Goal: Task Accomplishment & Management: Use online tool/utility

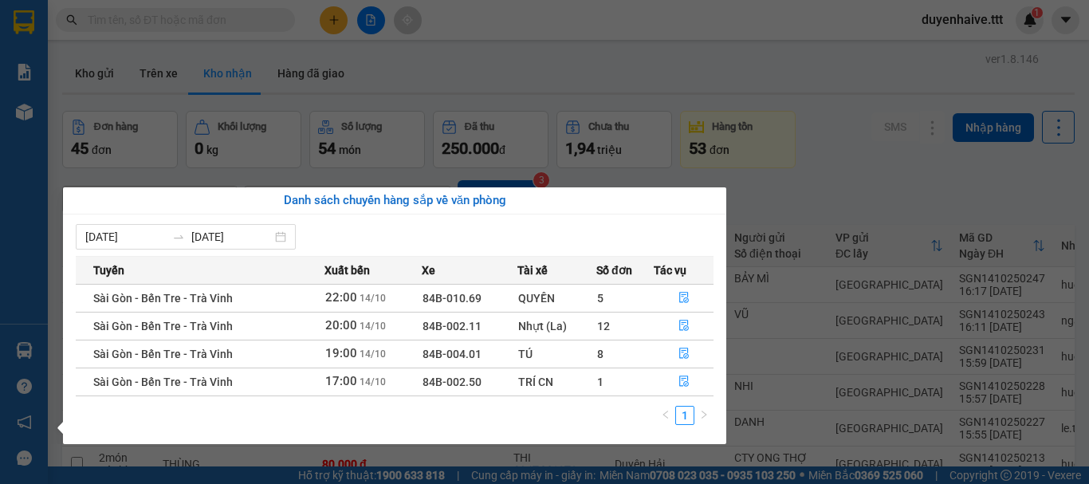
scroll to position [448, 0]
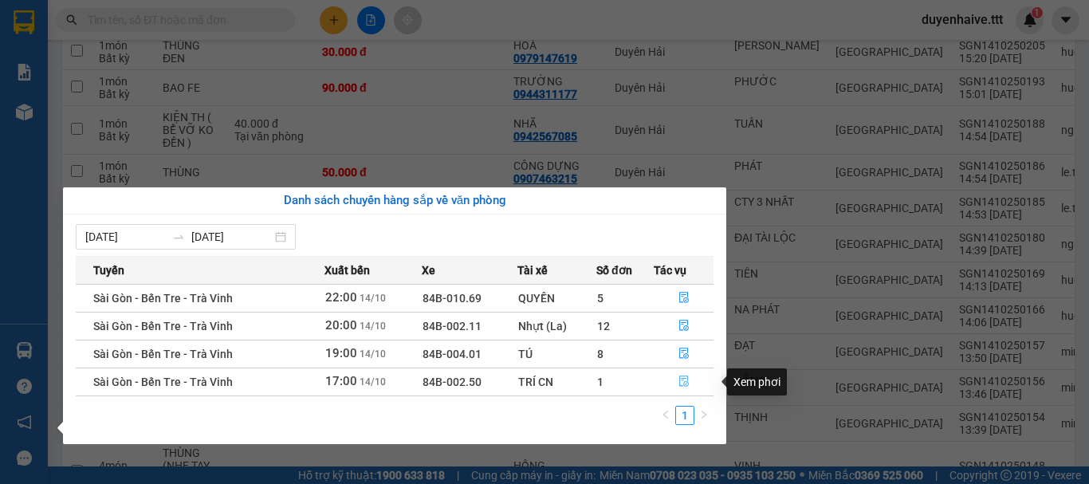
click at [678, 379] on icon "file-done" at bounding box center [683, 380] width 11 height 11
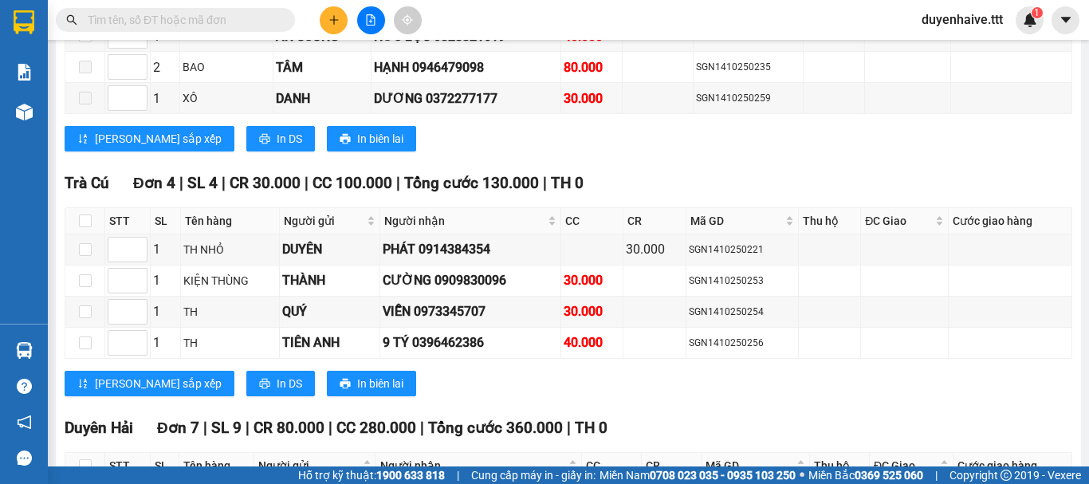
scroll to position [1887, 0]
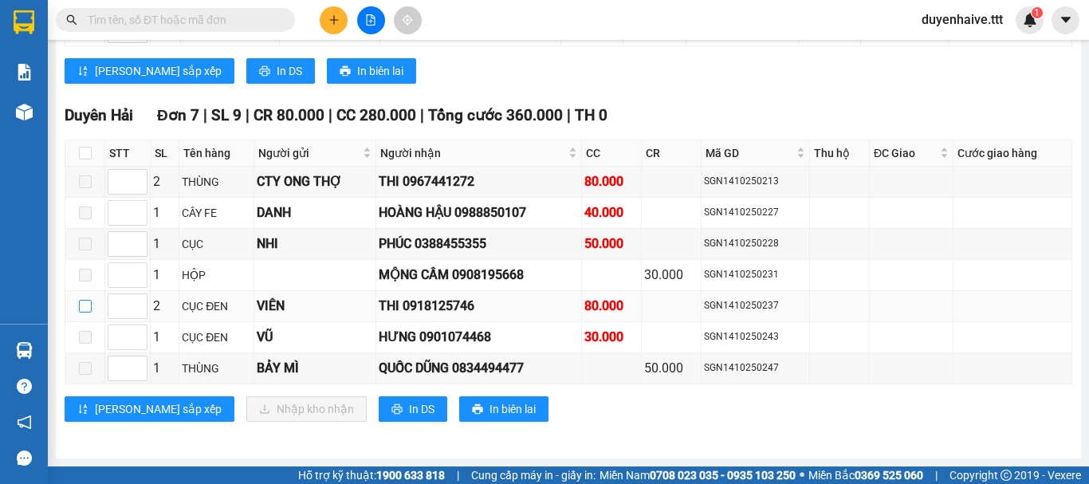
click at [88, 305] on input "checkbox" at bounding box center [85, 306] width 13 height 13
checkbox input "true"
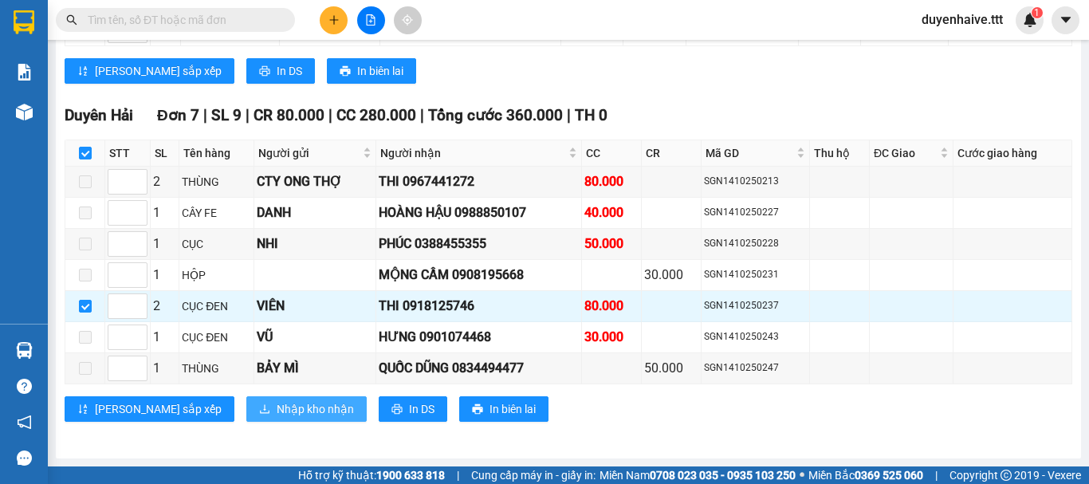
click at [277, 403] on span "Nhập kho nhận" at bounding box center [315, 409] width 77 height 18
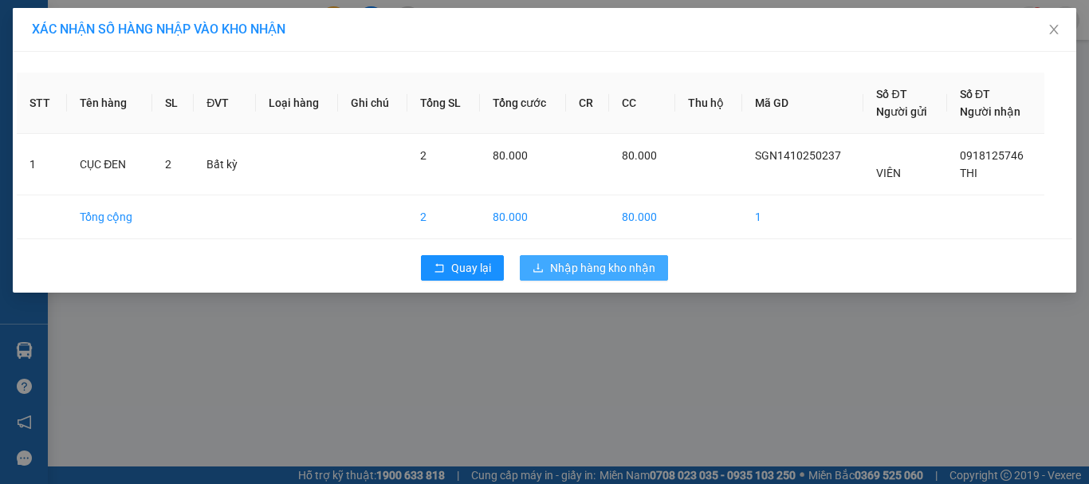
drag, startPoint x: 600, startPoint y: 271, endPoint x: 603, endPoint y: 288, distance: 16.9
click at [601, 276] on span "Nhập hàng kho nhận" at bounding box center [602, 268] width 105 height 18
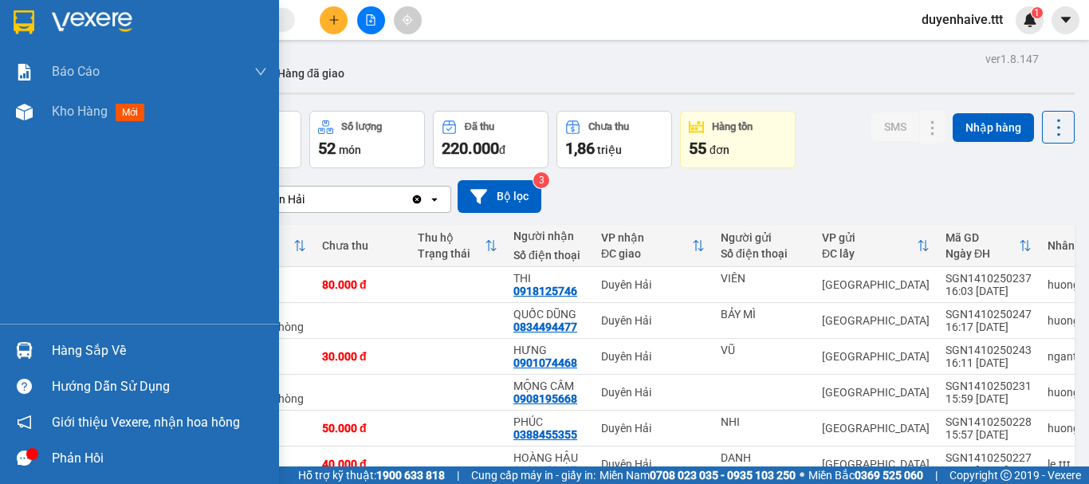
click at [102, 355] on div "Hàng sắp về" at bounding box center [159, 351] width 215 height 24
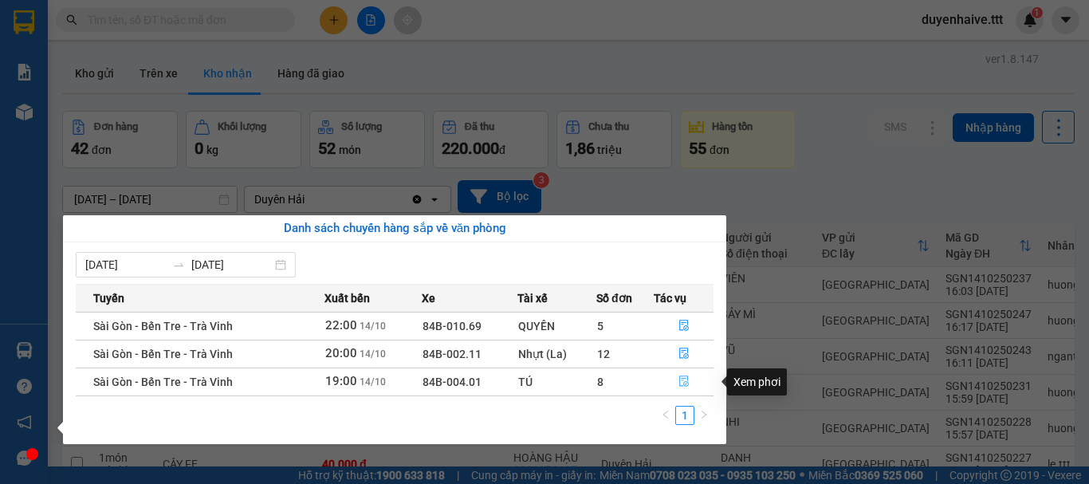
click at [688, 380] on icon "file-done" at bounding box center [683, 380] width 11 height 11
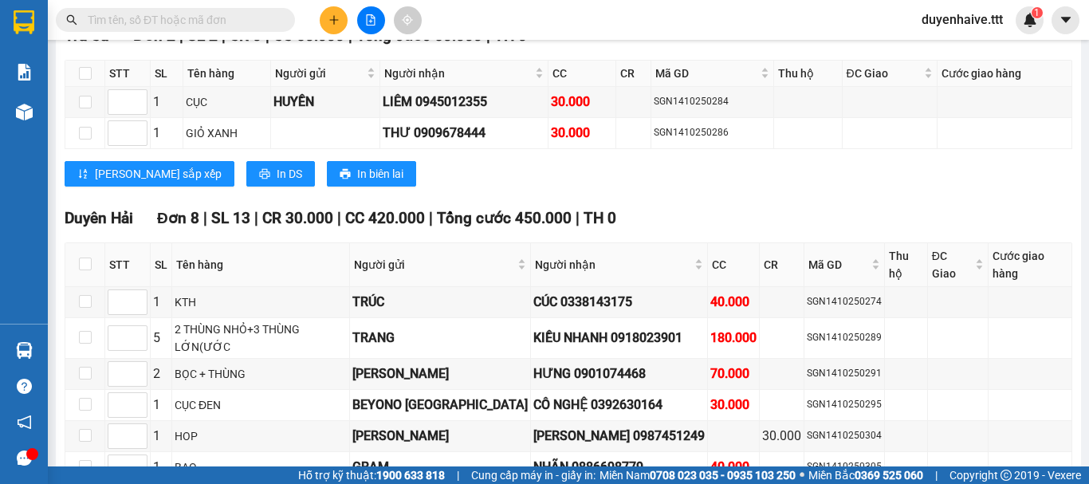
scroll to position [1981, 0]
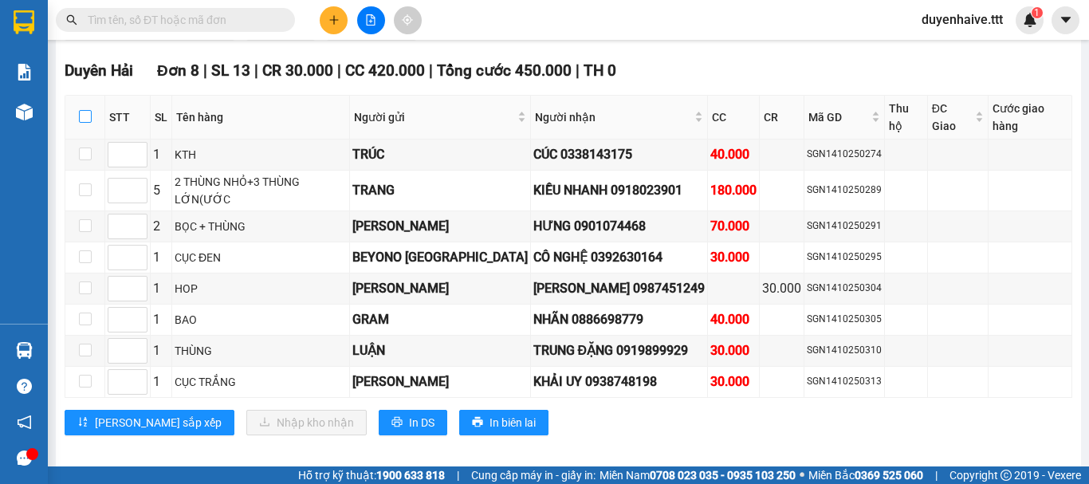
click at [88, 119] on input "checkbox" at bounding box center [85, 116] width 13 height 13
checkbox input "true"
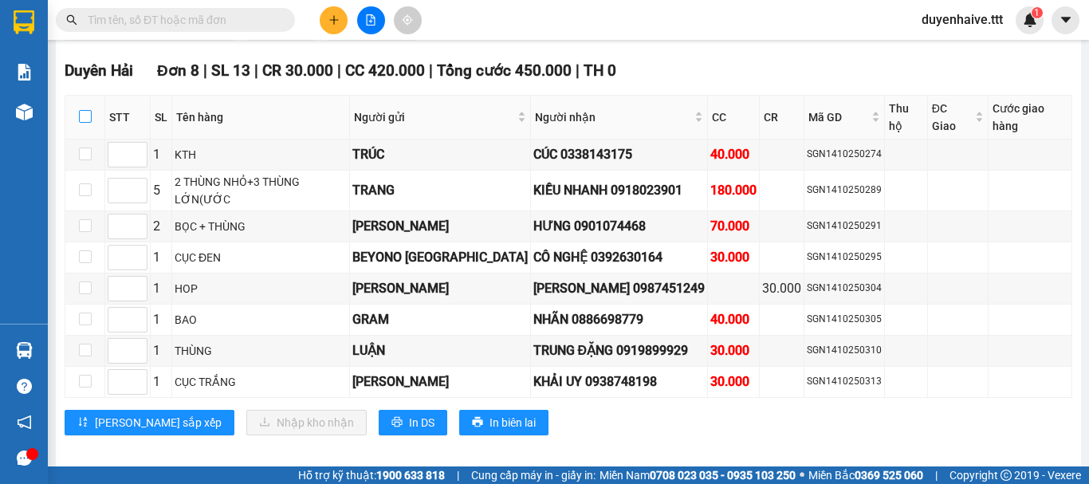
checkbox input "true"
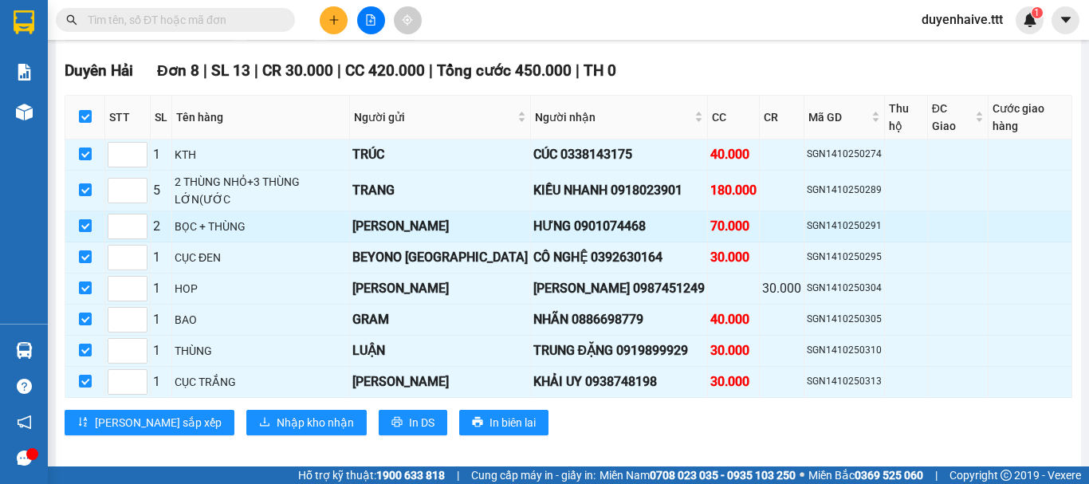
click at [84, 219] on input "checkbox" at bounding box center [85, 225] width 13 height 13
checkbox input "false"
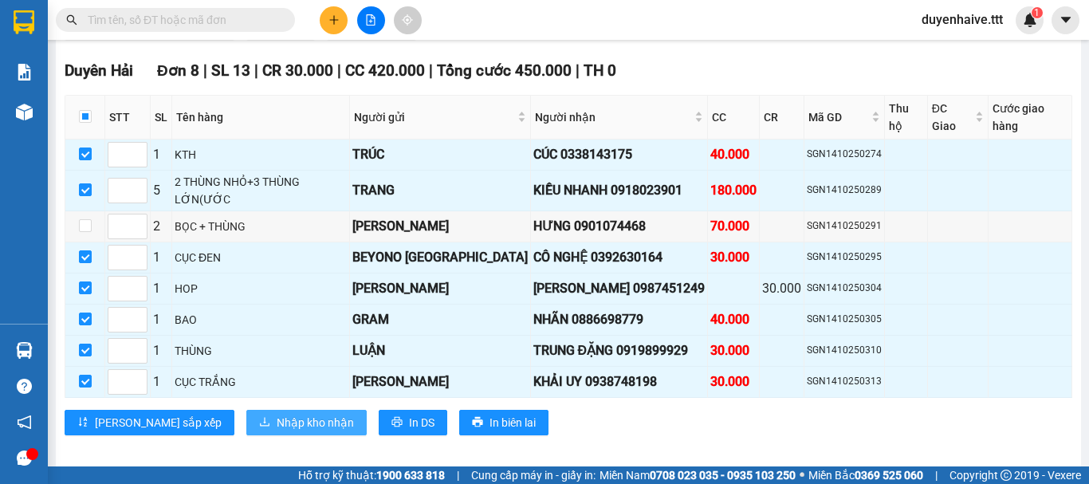
click at [277, 414] on span "Nhập kho nhận" at bounding box center [315, 423] width 77 height 18
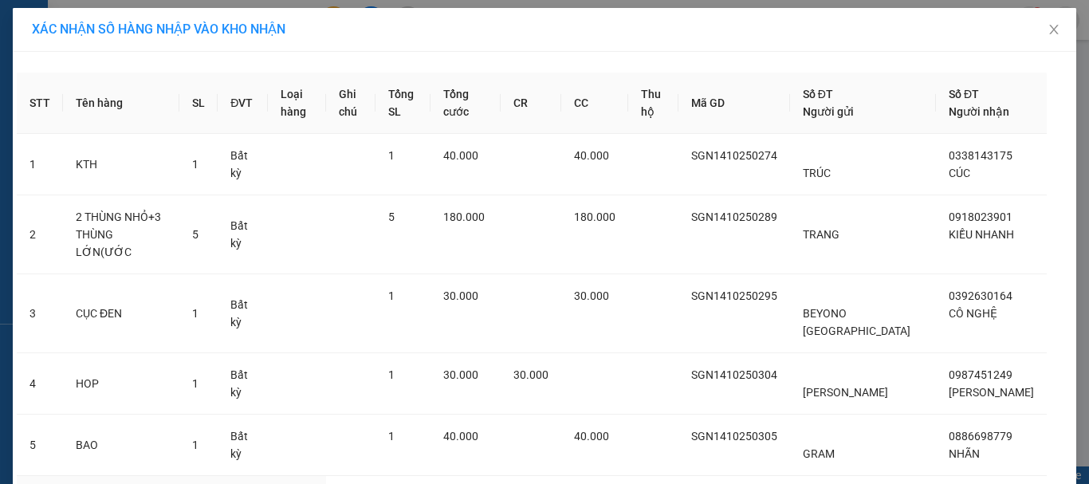
scroll to position [249, 0]
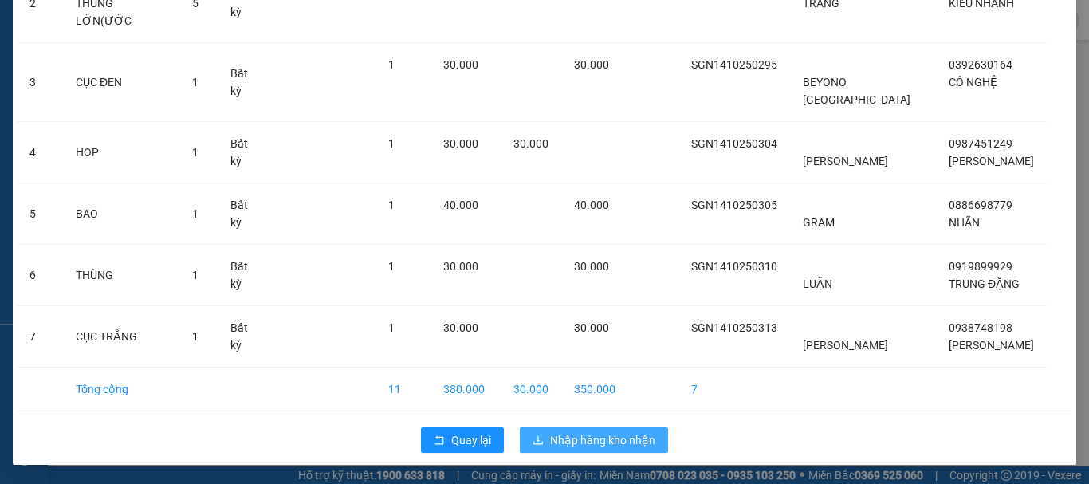
click at [587, 446] on span "Nhập hàng kho nhận" at bounding box center [602, 440] width 105 height 18
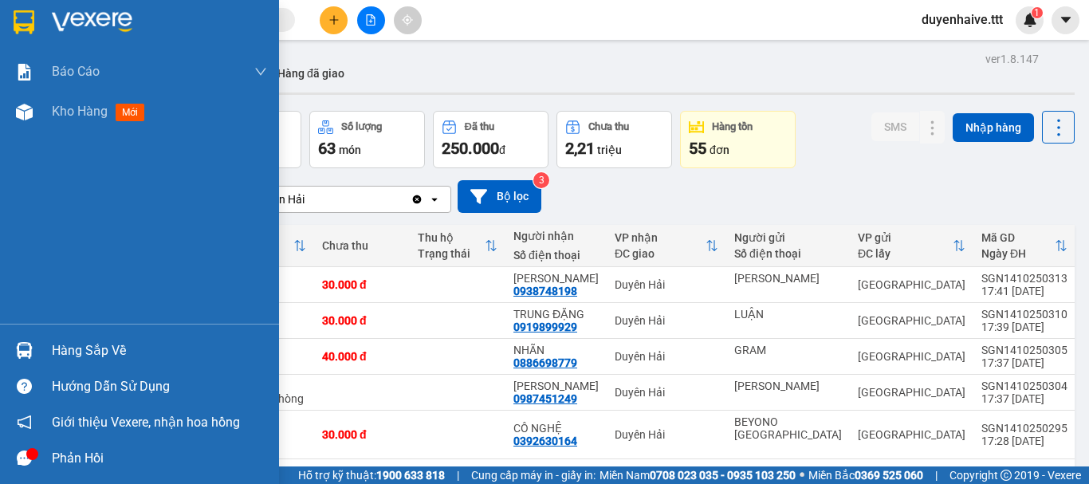
click at [124, 342] on div "Hàng sắp về" at bounding box center [159, 351] width 215 height 24
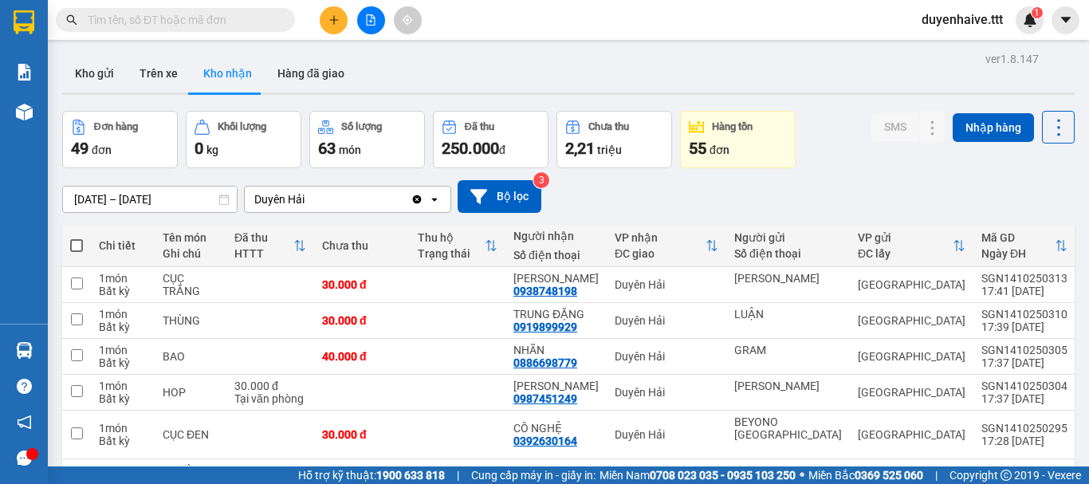
click at [811, 190] on section "Kết quả tìm kiếm ( 0 ) Bộ lọc No Data duyenhaive.ttt 1 Báo cáo Báo cáo dòng tiề…" at bounding box center [544, 242] width 1089 height 484
